Goal: Task Accomplishment & Management: Manage account settings

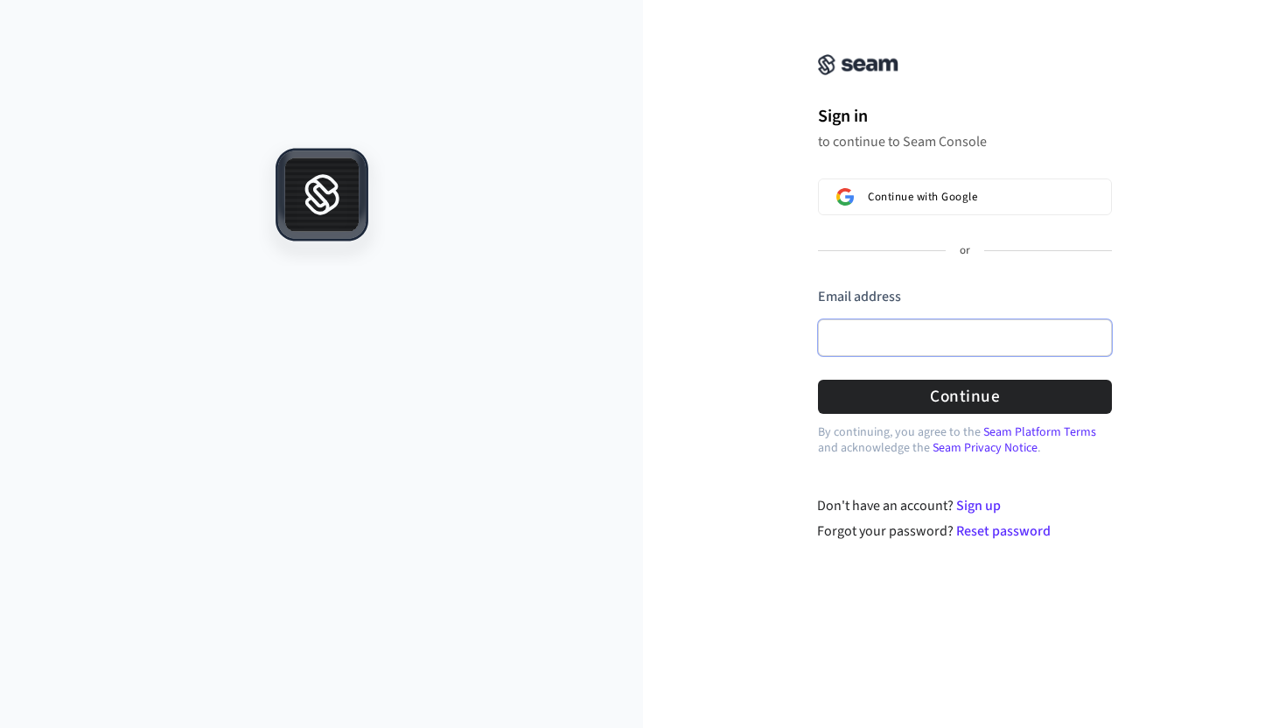
click at [923, 339] on input "Email address" at bounding box center [965, 337] width 294 height 37
